Goal: Transaction & Acquisition: Purchase product/service

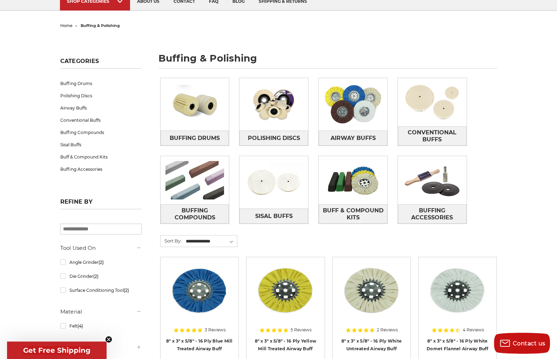
scroll to position [70, 0]
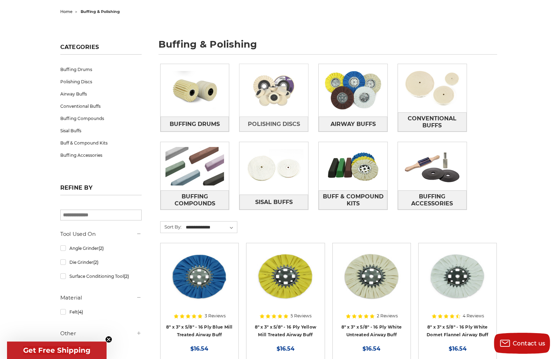
click at [276, 96] on img at bounding box center [273, 90] width 69 height 48
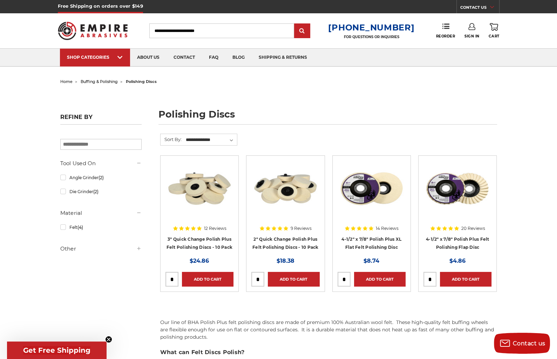
click at [196, 200] on img at bounding box center [199, 189] width 68 height 56
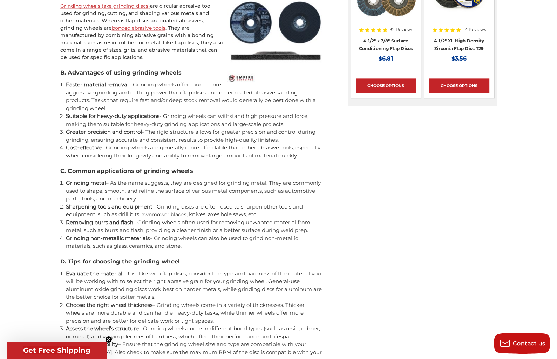
scroll to position [946, 0]
